Goal: Task Accomplishment & Management: Use online tool/utility

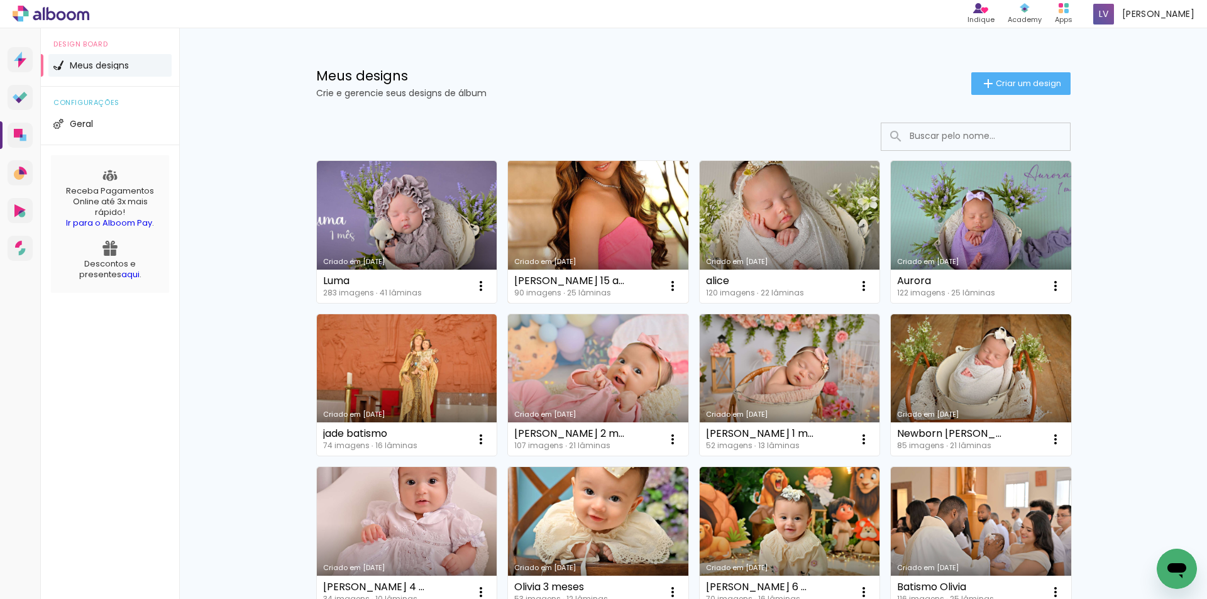
click at [603, 224] on link "Criado em [DATE]" at bounding box center [598, 232] width 180 height 142
